Goal: Task Accomplishment & Management: Manage account settings

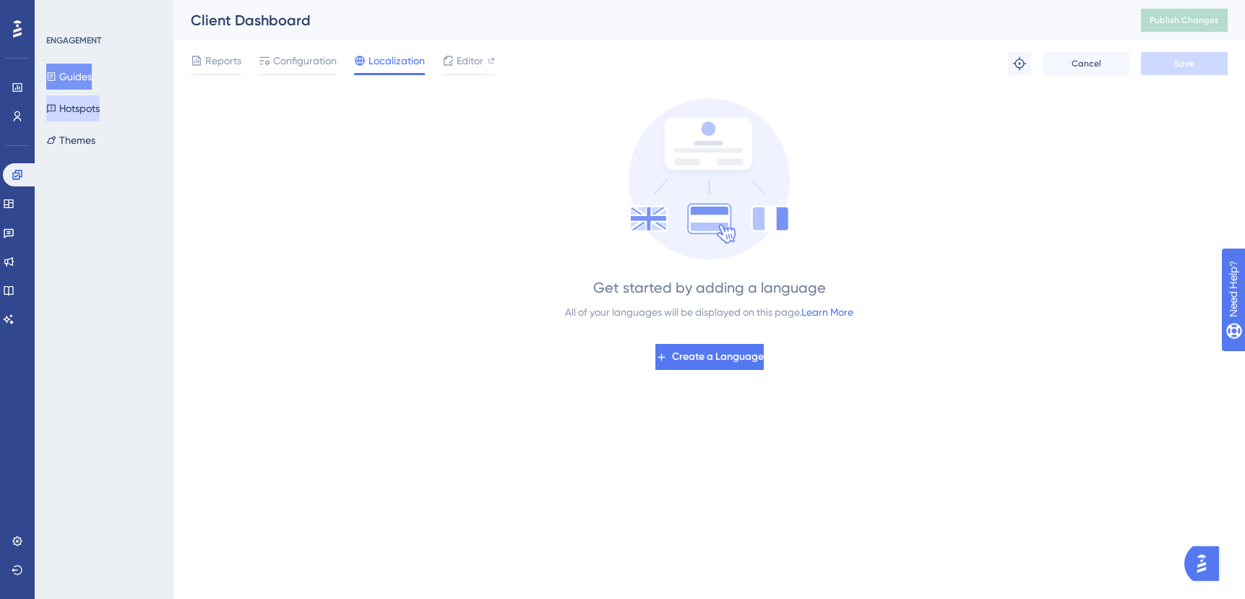
click at [78, 109] on button "Hotspots" at bounding box center [72, 108] width 53 height 26
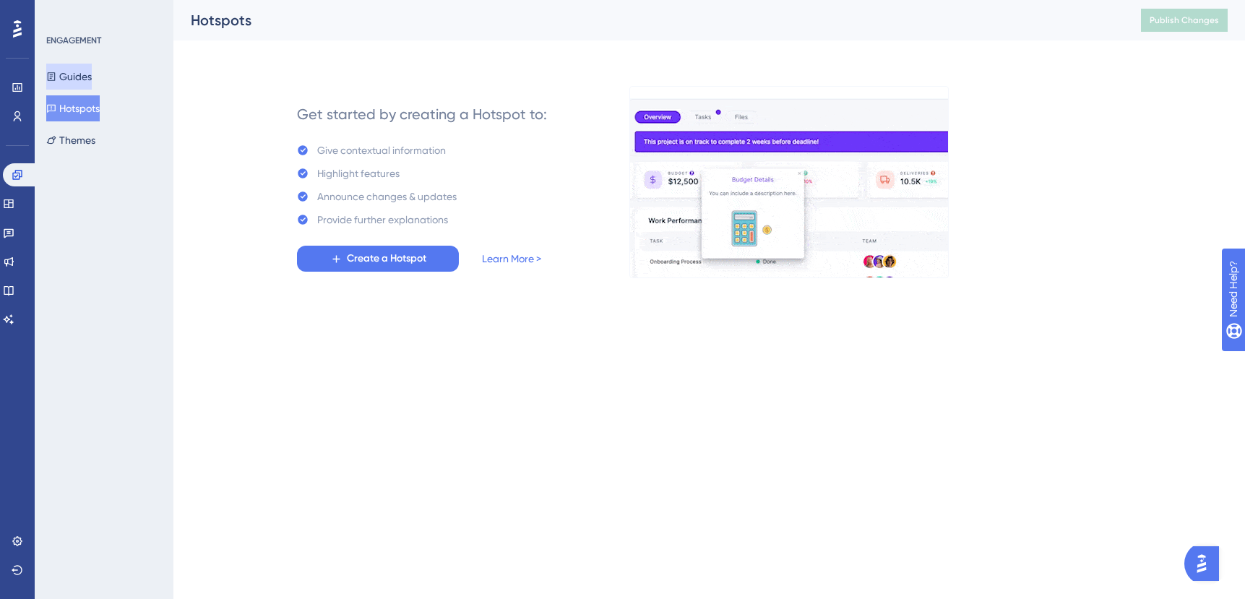
click at [79, 75] on button "Guides" at bounding box center [69, 77] width 46 height 26
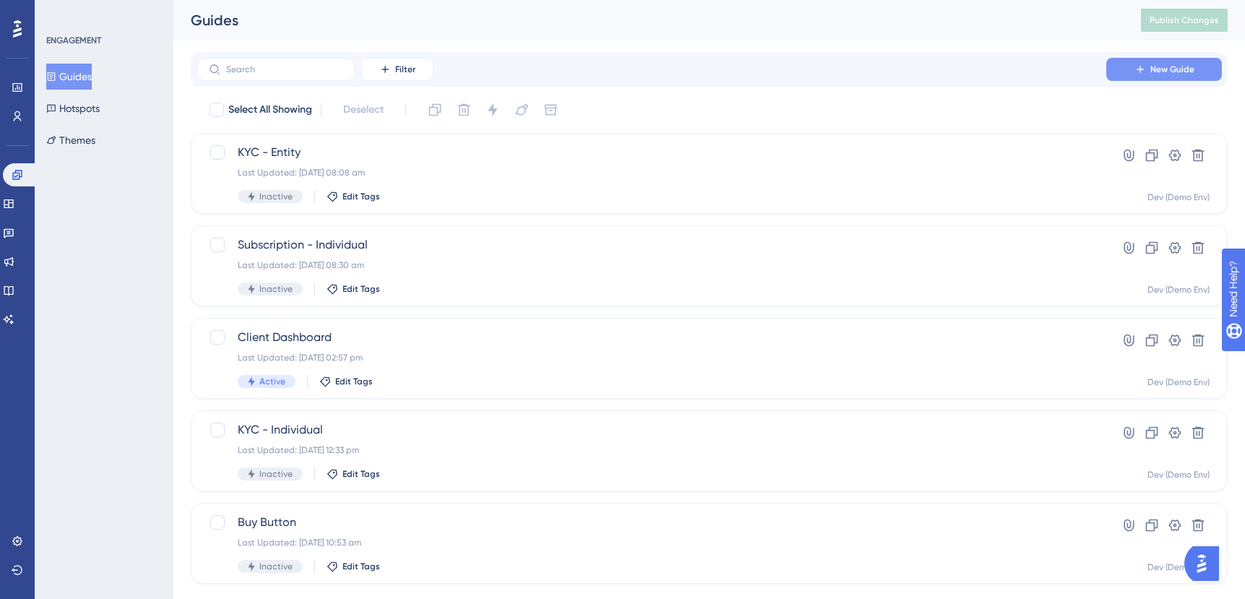
click at [1171, 70] on span "New Guide" at bounding box center [1172, 70] width 44 height 12
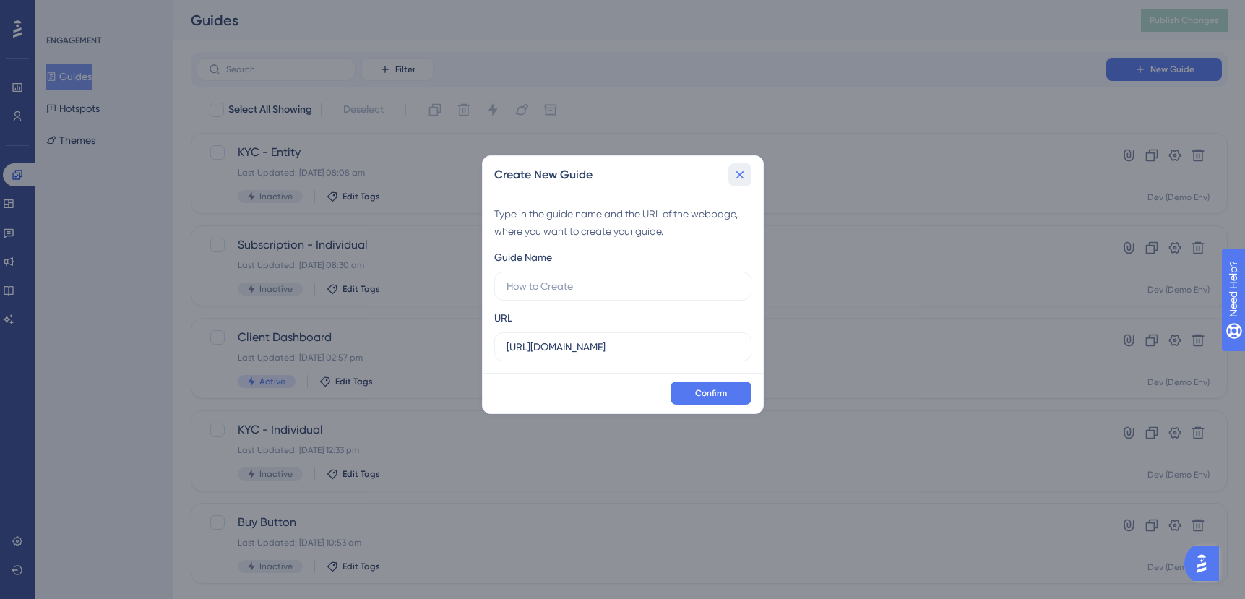
click at [740, 179] on icon at bounding box center [739, 175] width 14 height 14
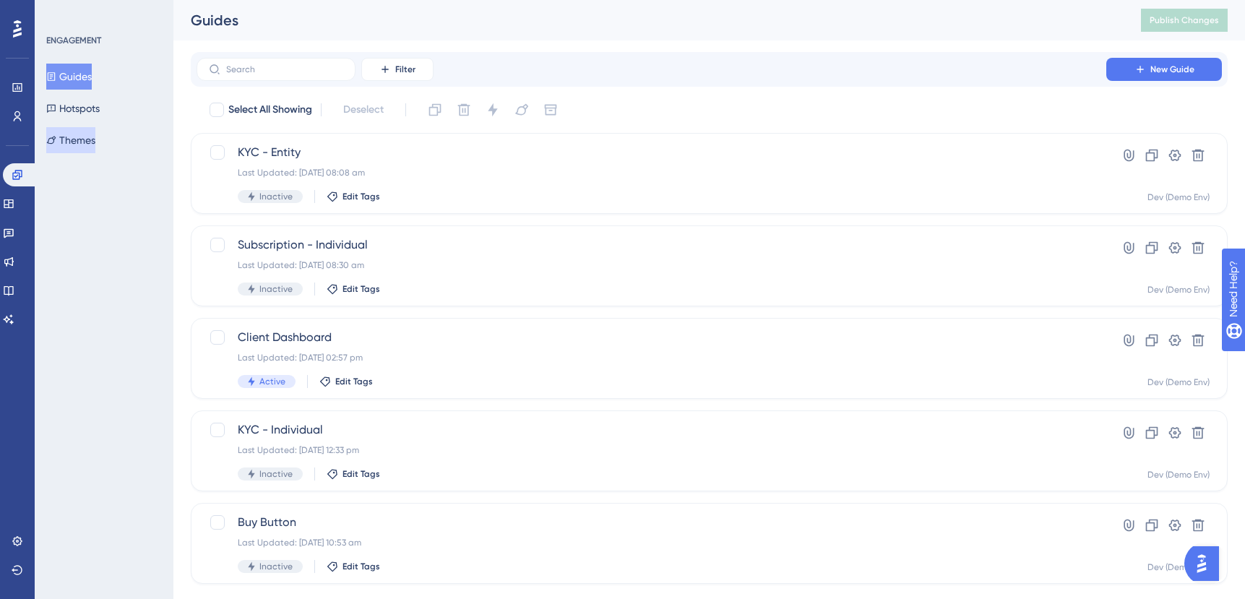
click at [91, 142] on button "Themes" at bounding box center [70, 140] width 49 height 26
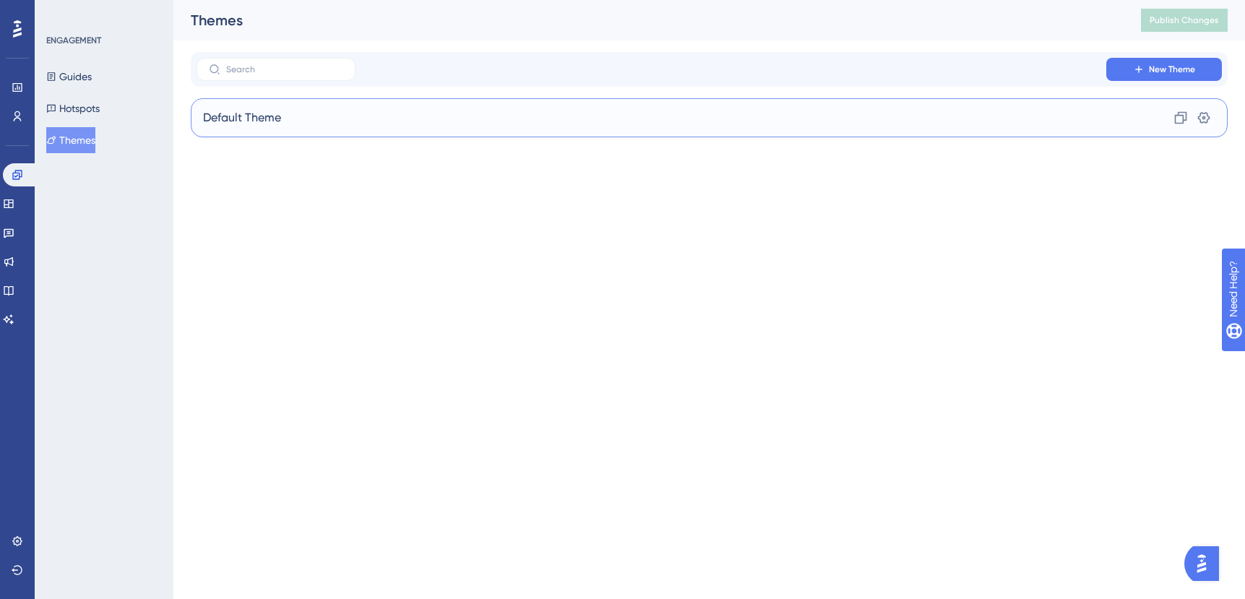
click at [251, 118] on span "Default Theme" at bounding box center [242, 117] width 78 height 17
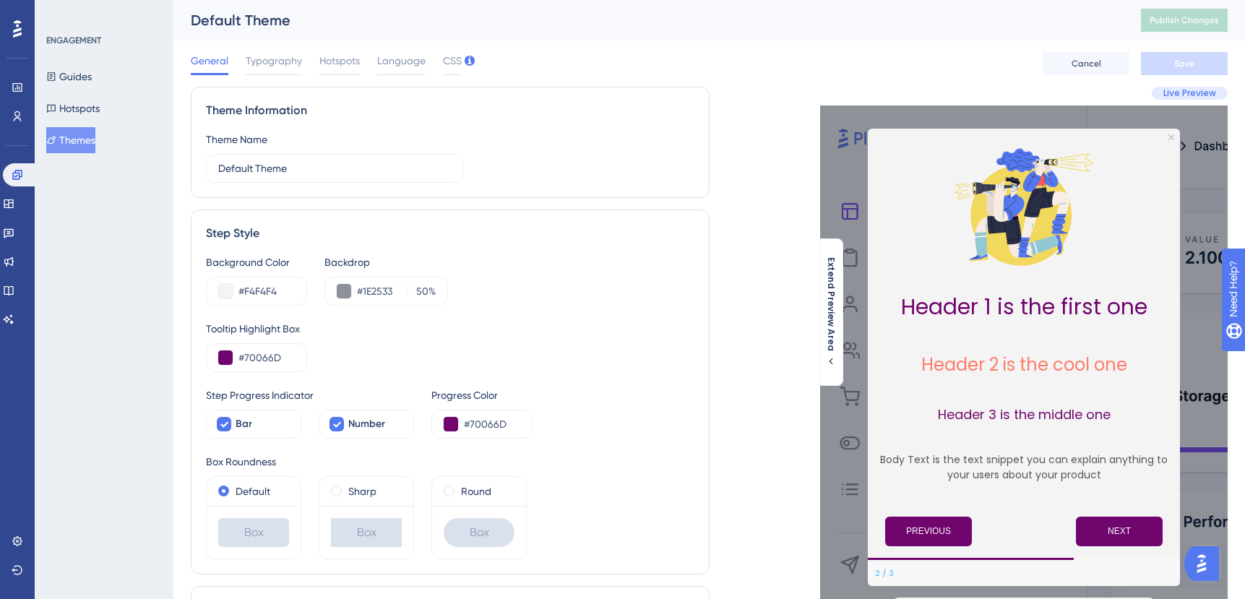
click at [995, 190] on img at bounding box center [1023, 206] width 144 height 144
click at [450, 55] on span "CSS" at bounding box center [452, 60] width 19 height 17
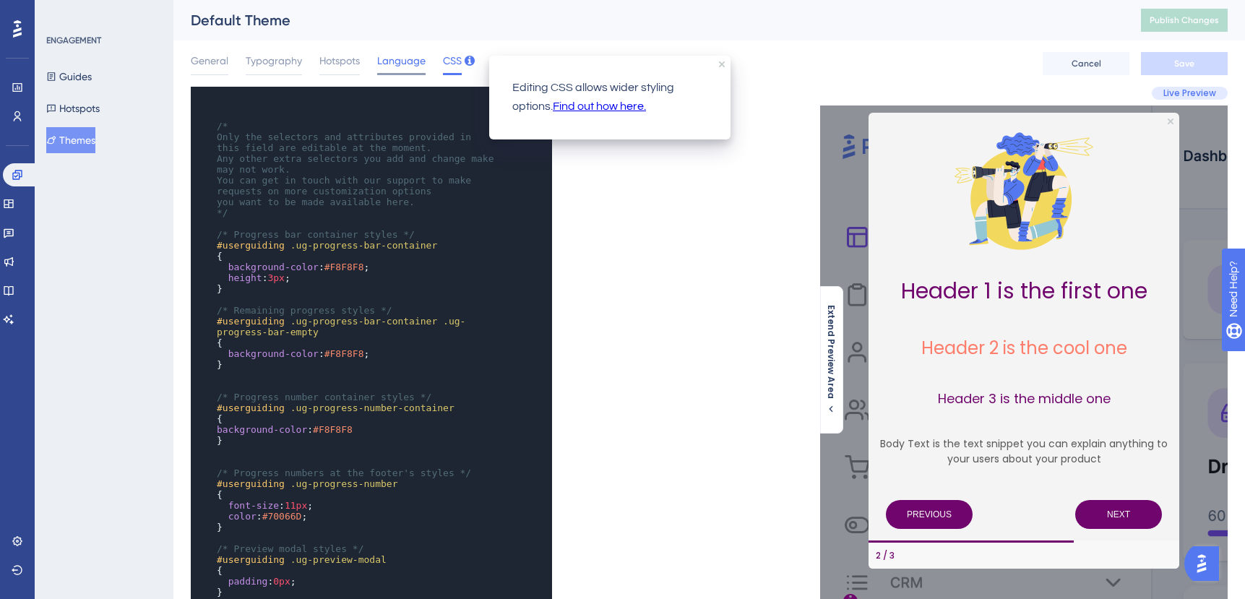
click at [393, 63] on span "Language" at bounding box center [401, 60] width 48 height 17
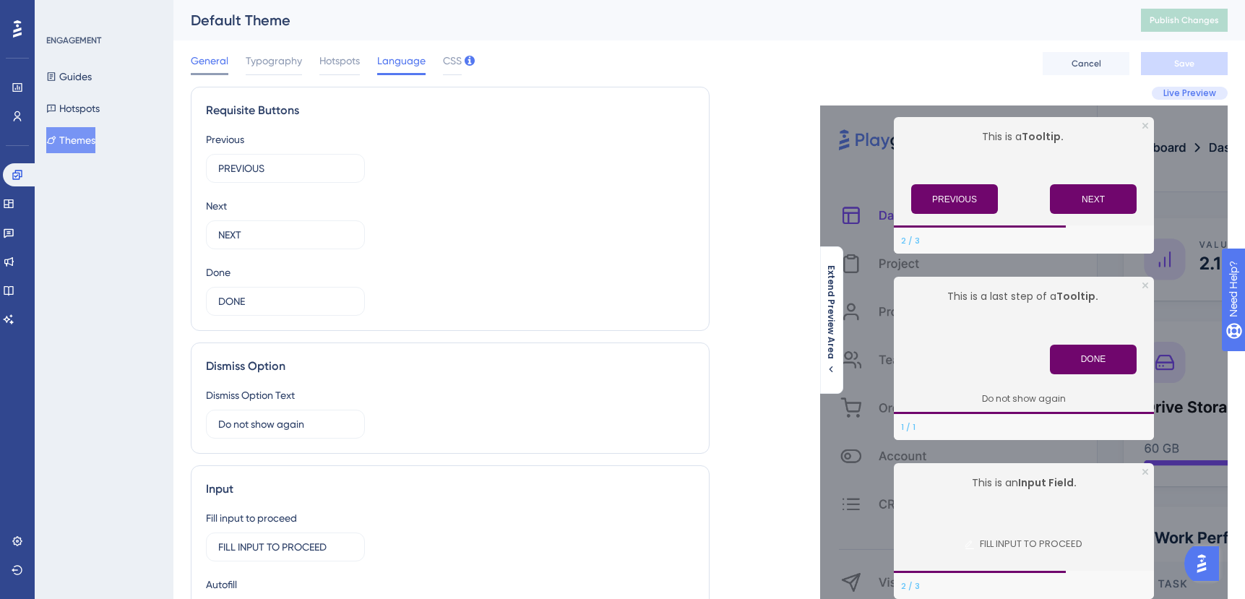
click at [221, 61] on span "General" at bounding box center [210, 60] width 38 height 17
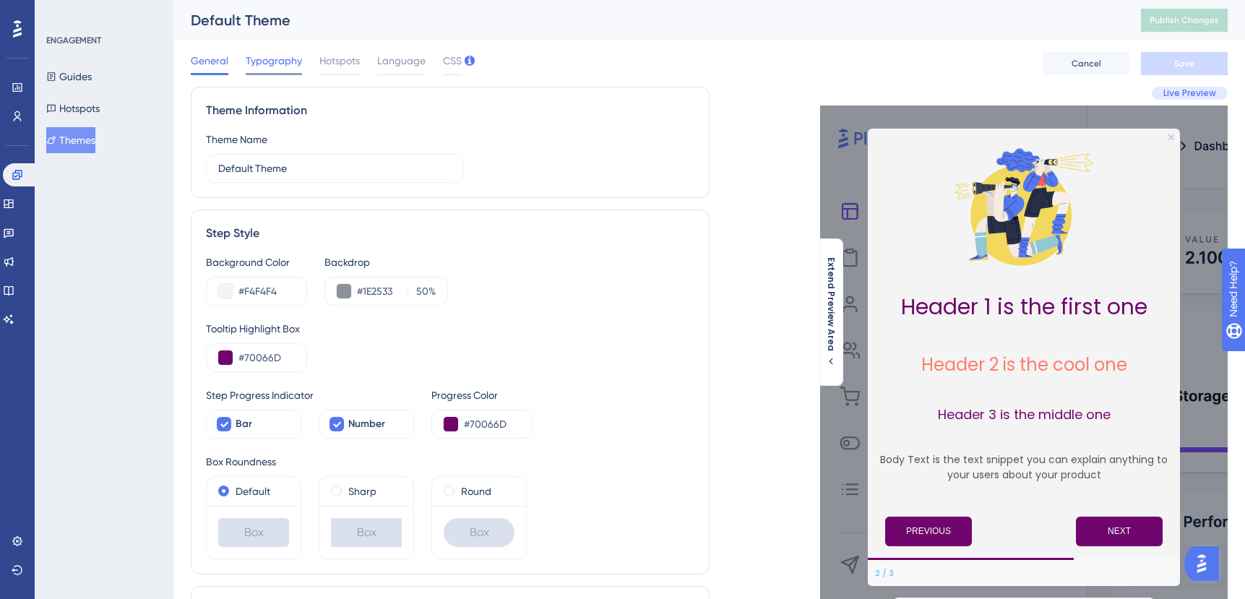
click at [282, 60] on span "Typography" at bounding box center [274, 60] width 56 height 17
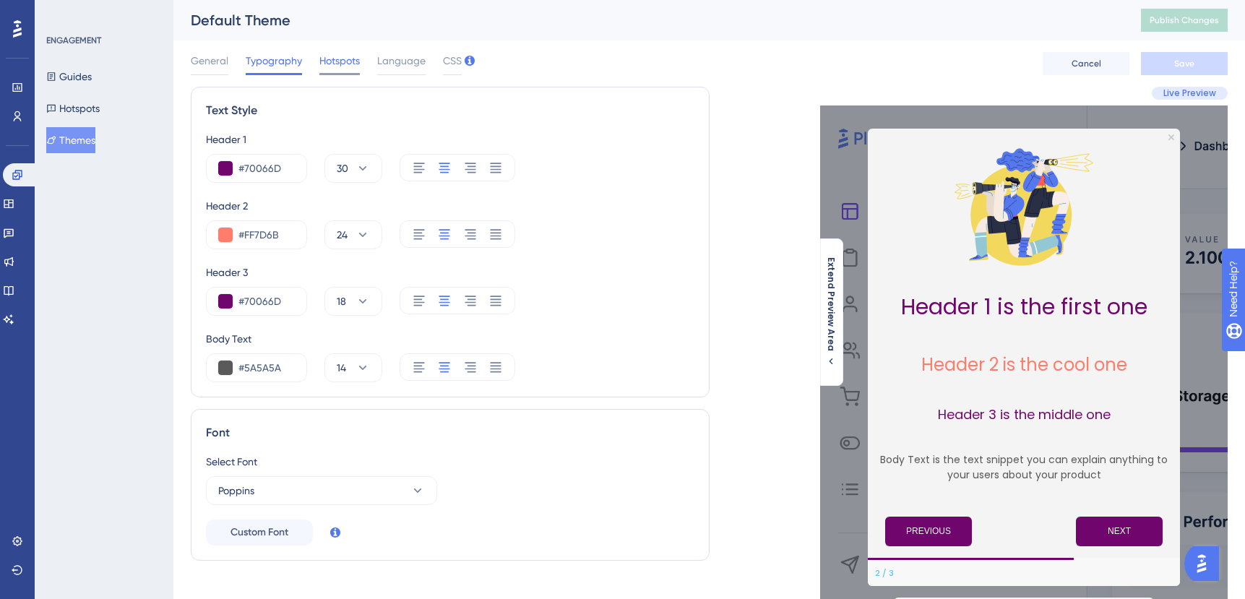
click at [340, 62] on span "Hotspots" at bounding box center [339, 60] width 40 height 17
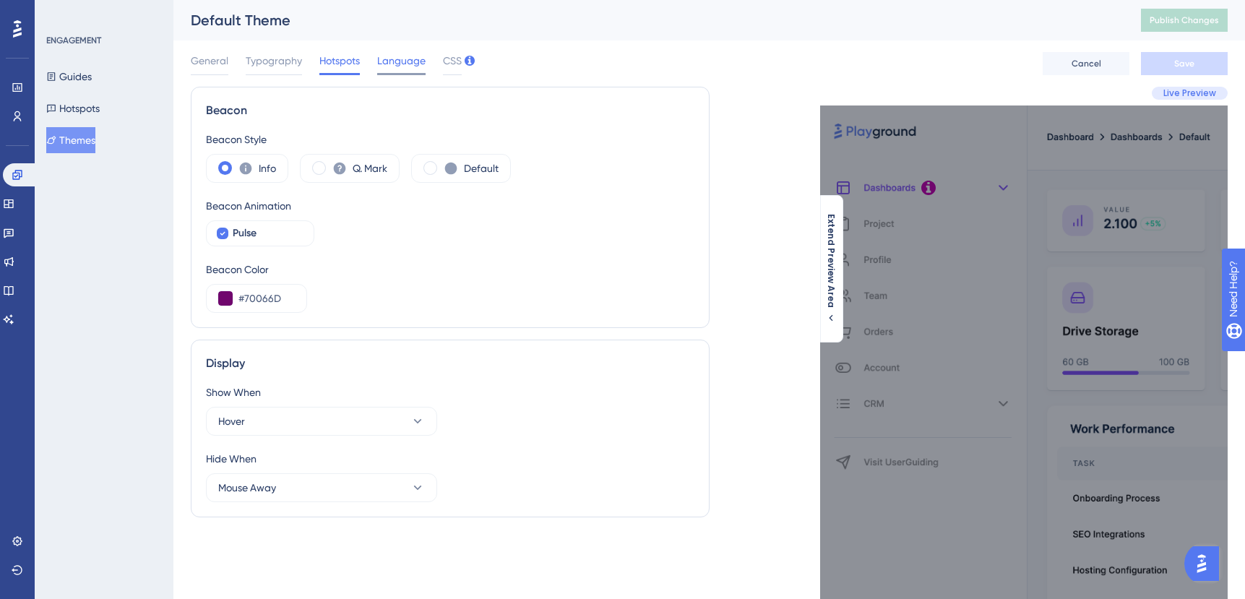
click at [401, 68] on span "Language" at bounding box center [401, 60] width 48 height 17
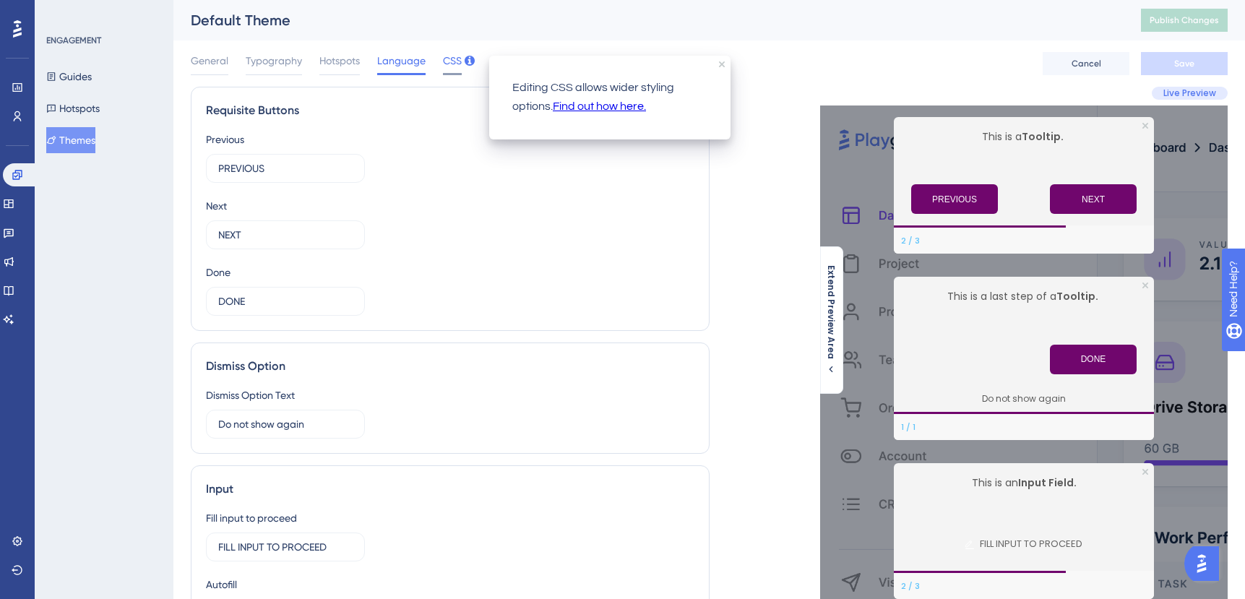
click at [453, 60] on span "CSS" at bounding box center [452, 60] width 19 height 17
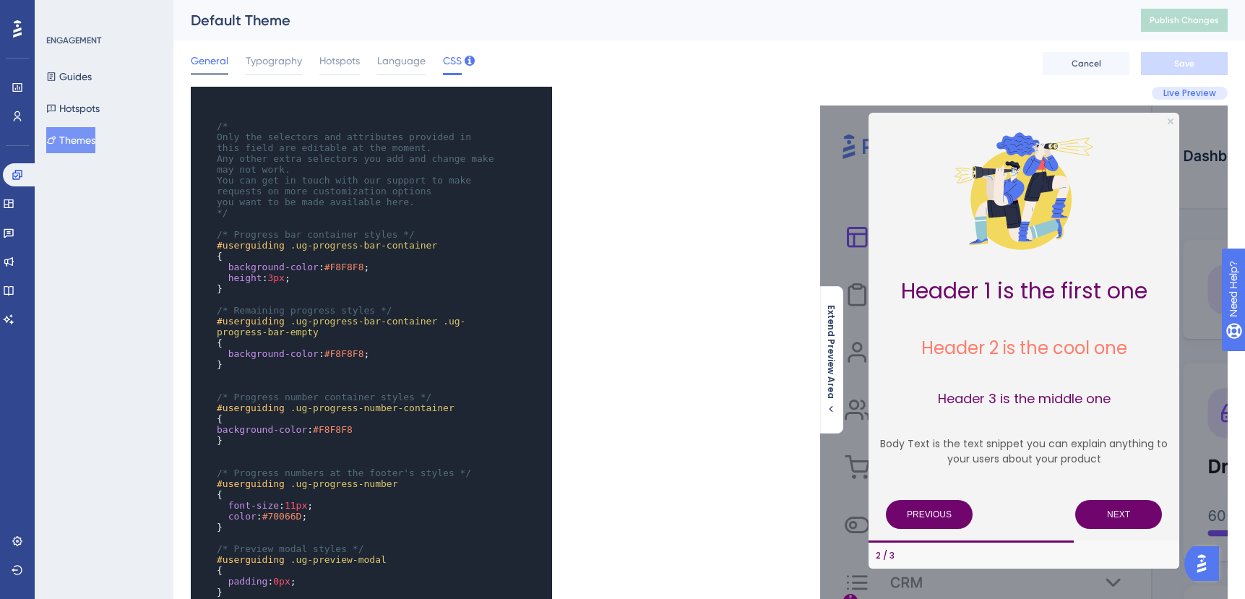
click at [199, 66] on span "General" at bounding box center [210, 60] width 38 height 17
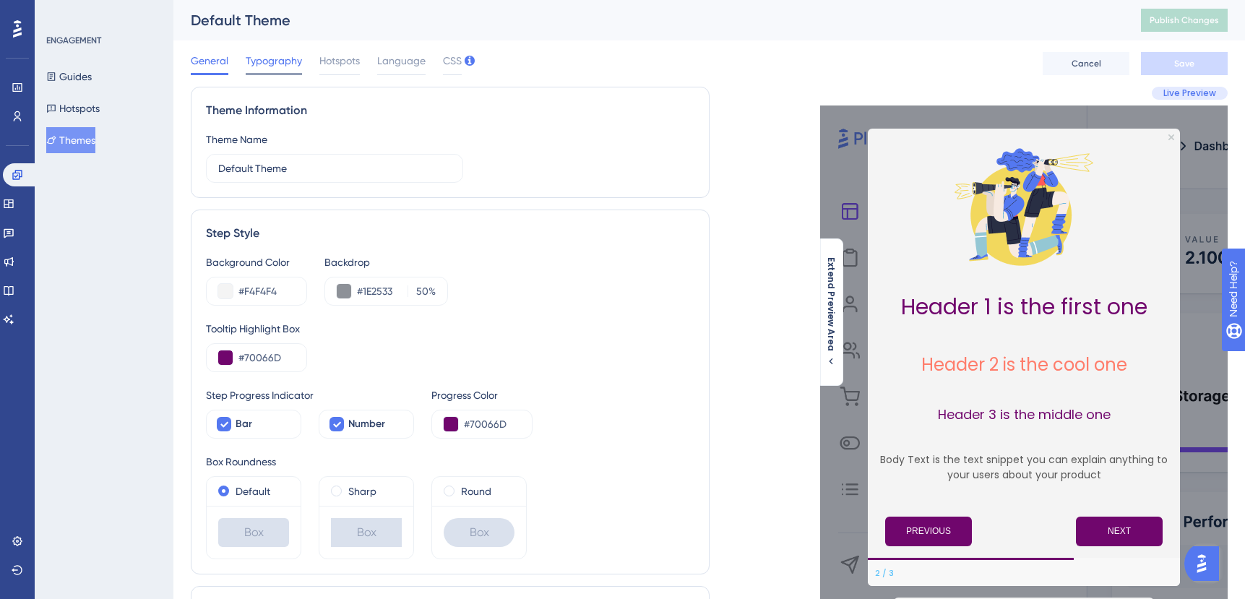
click at [272, 55] on span "Typography" at bounding box center [274, 60] width 56 height 17
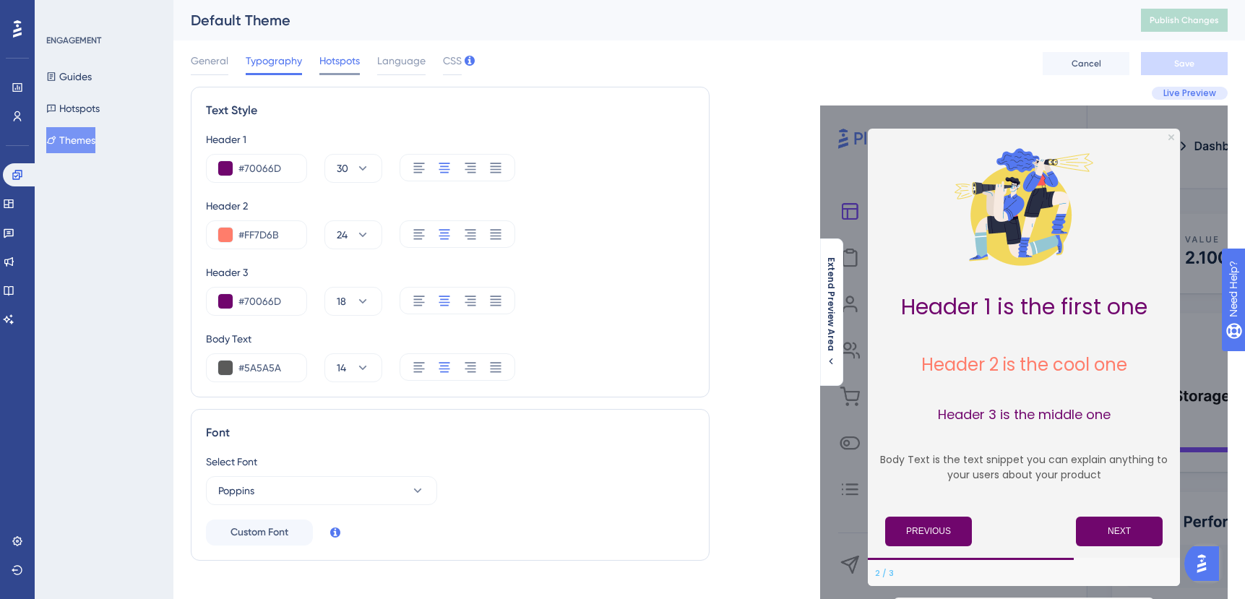
click at [338, 65] on span "Hotspots" at bounding box center [339, 60] width 40 height 17
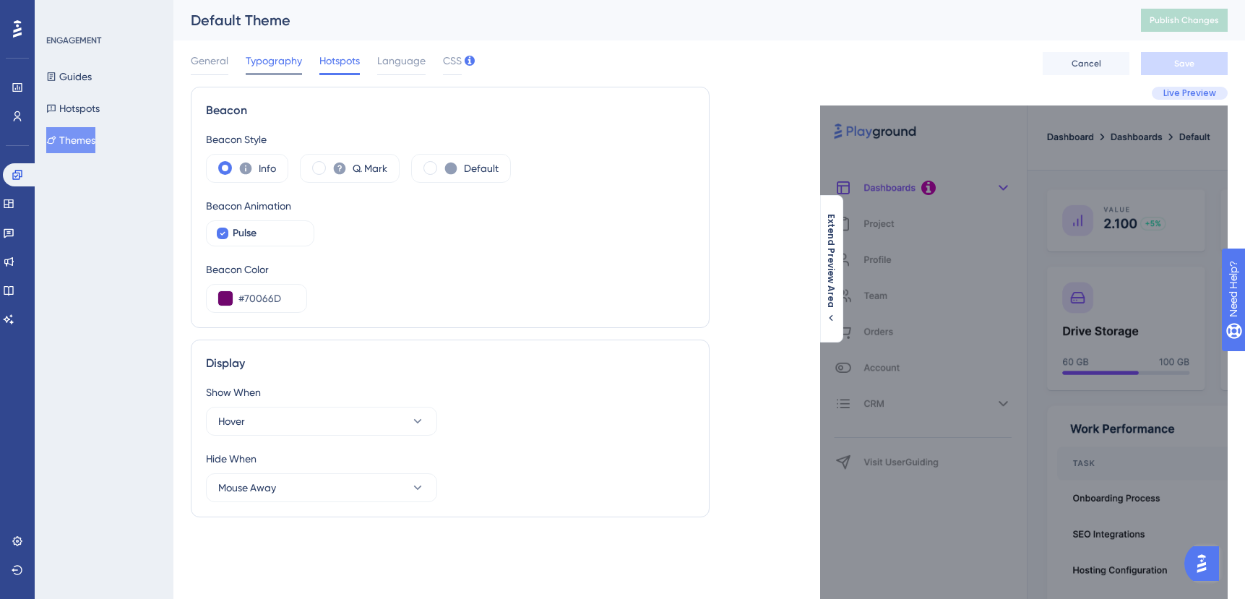
click at [274, 68] on span "Typography" at bounding box center [274, 60] width 56 height 17
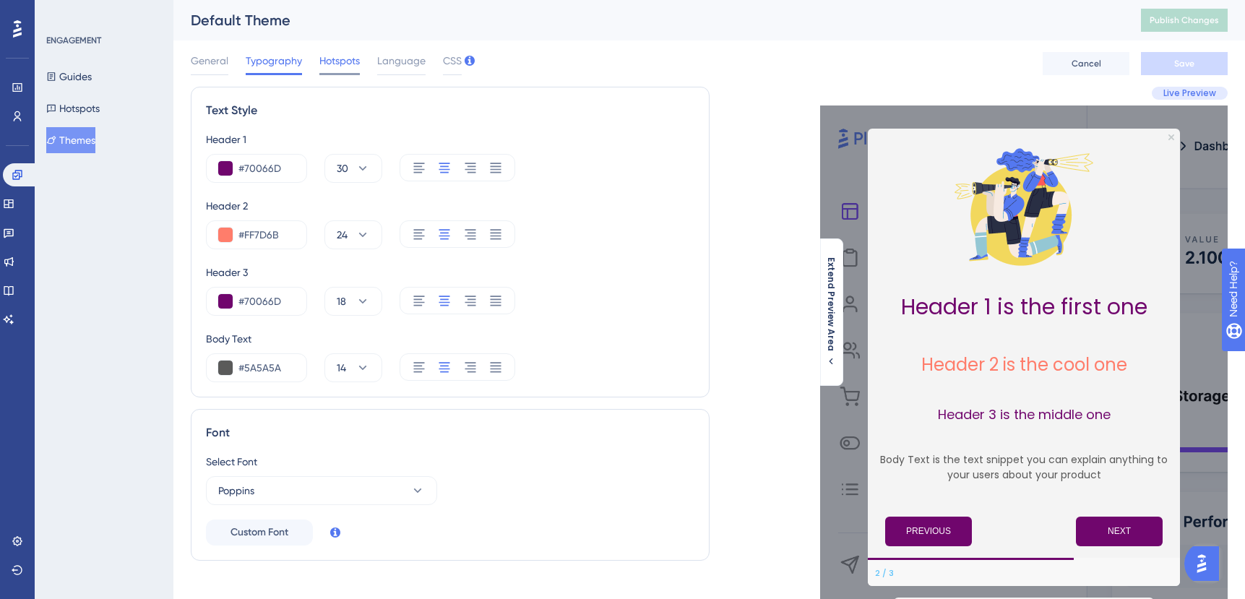
click at [337, 66] on span "Hotspots" at bounding box center [339, 60] width 40 height 17
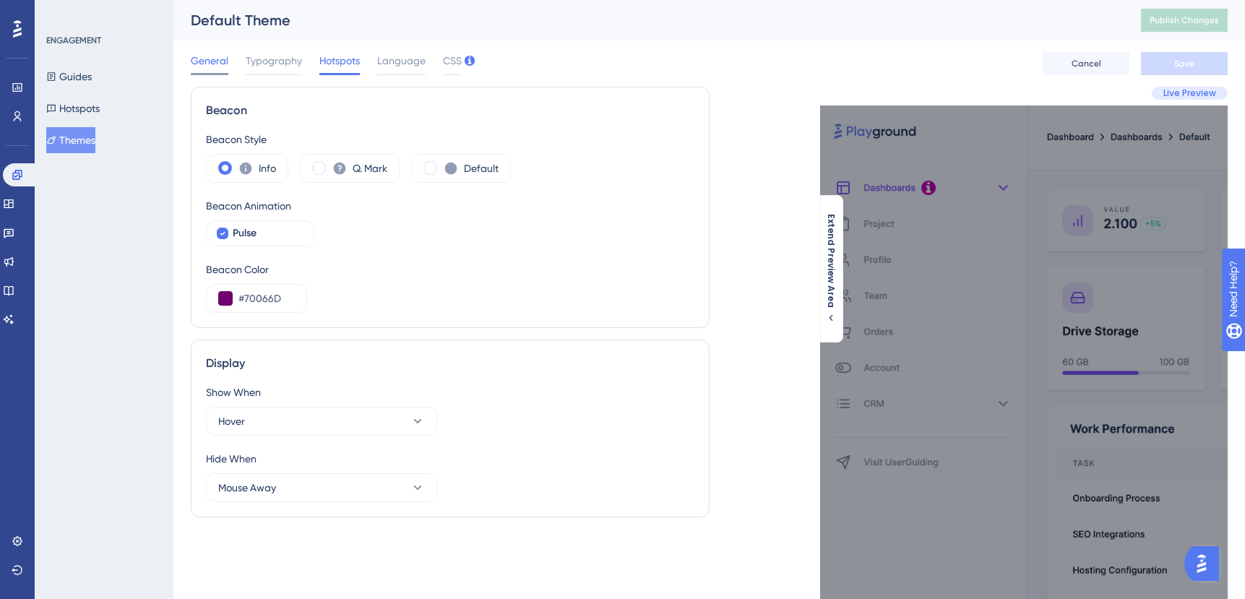
click at [217, 64] on span "General" at bounding box center [210, 60] width 38 height 17
